Goal: Find specific page/section: Find specific page/section

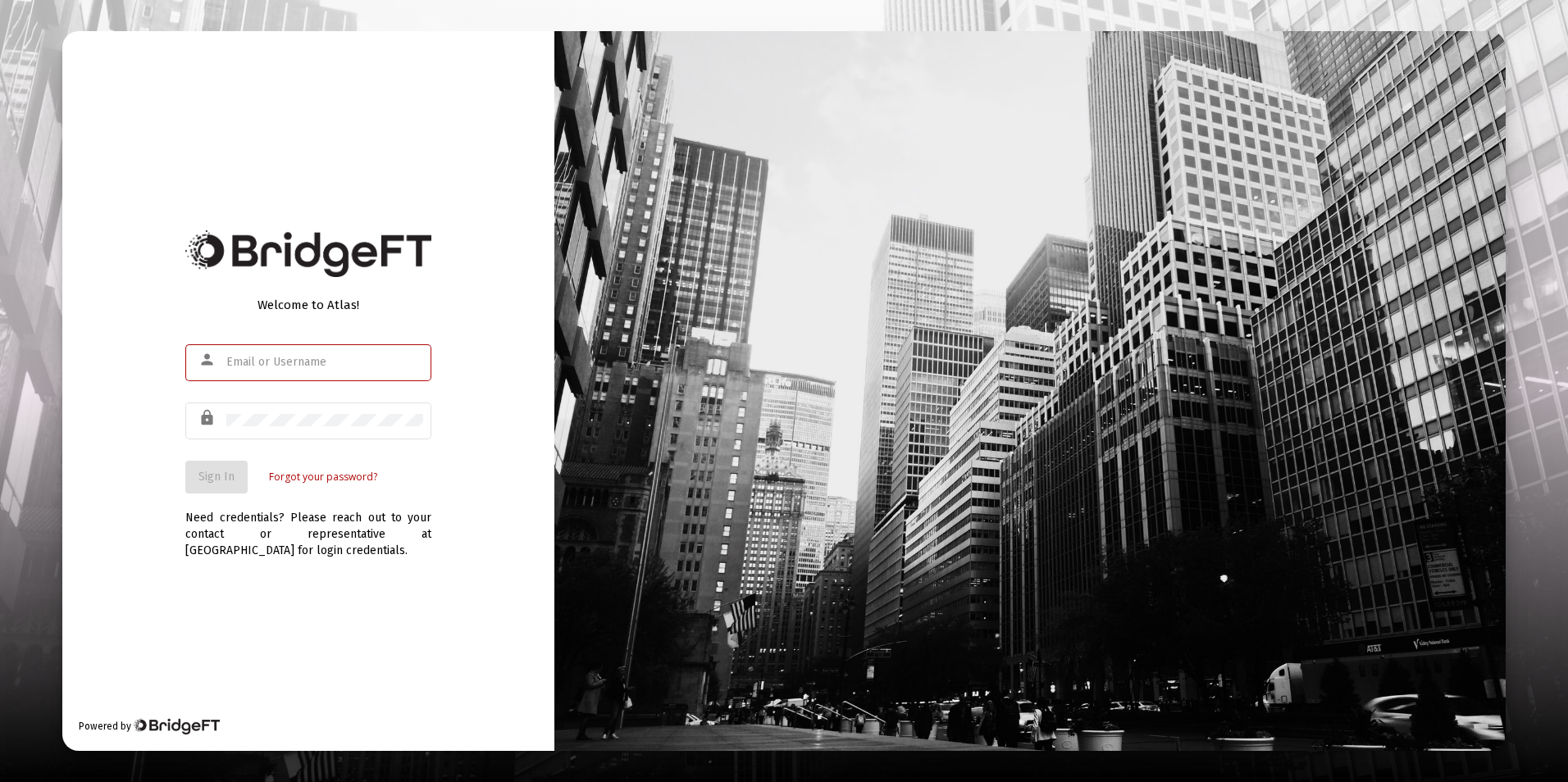
type input "[EMAIL_ADDRESS][DOMAIN_NAME]"
click at [165, 488] on div "Welcome to Atlas! person [EMAIL_ADDRESS][DOMAIN_NAME] lock Sign In Forgot your …" at bounding box center [308, 391] width 492 height 720
click at [227, 489] on button "Sign In" at bounding box center [217, 477] width 63 height 33
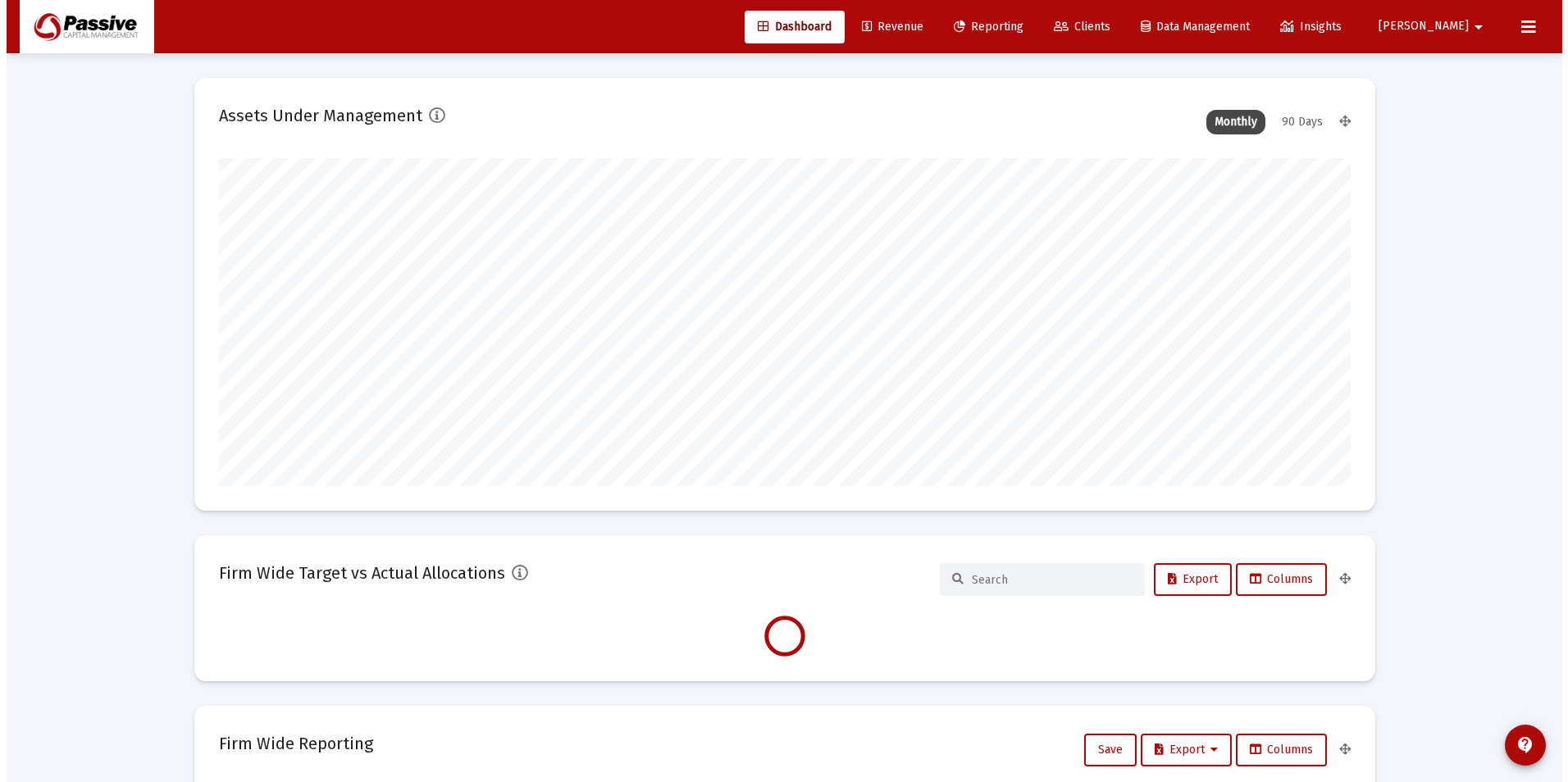
scroll to position [328, 609]
type input "[DATE]"
click at [1030, 35] on link "Reporting" at bounding box center [982, 27] width 96 height 33
